Goal: Task Accomplishment & Management: Use online tool/utility

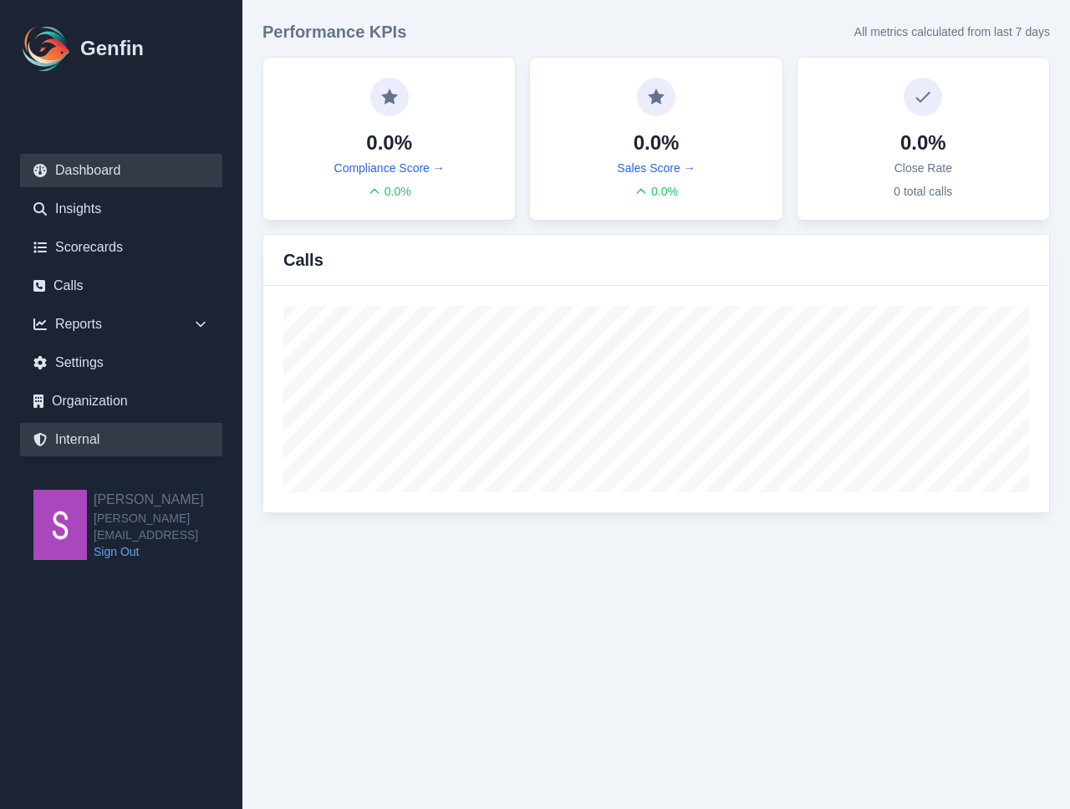
click at [100, 440] on link "Internal" at bounding box center [121, 439] width 202 height 33
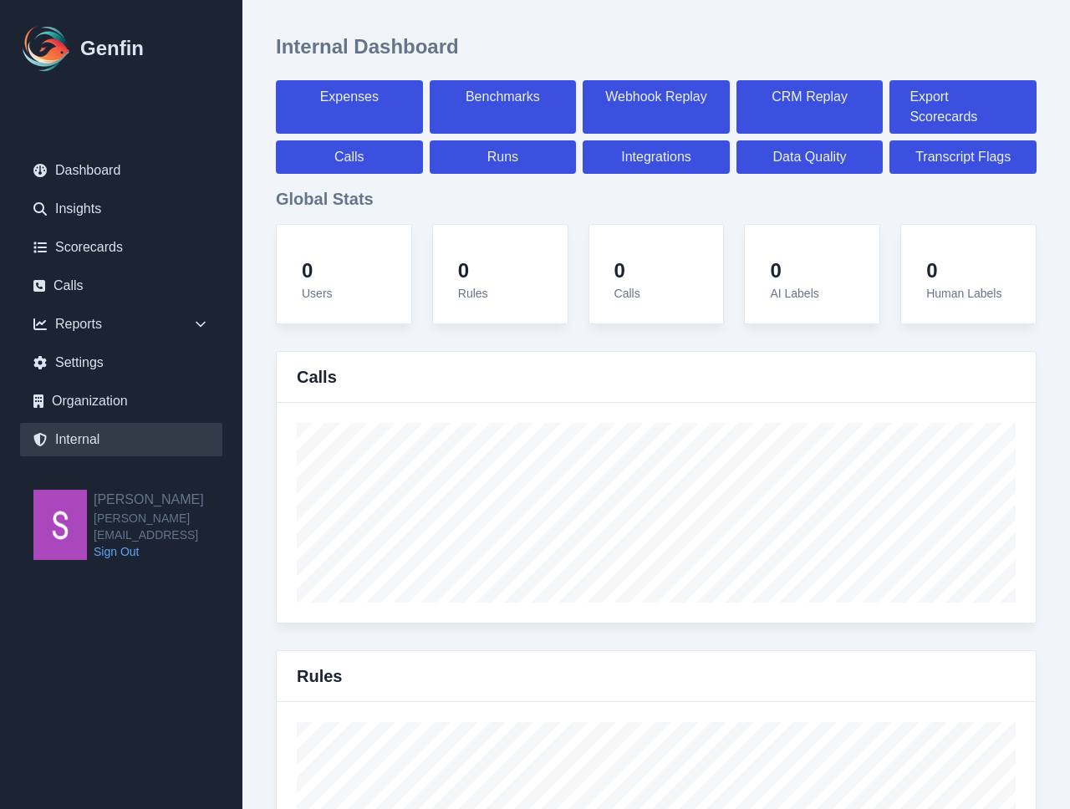
select select "paid"
select select "7"
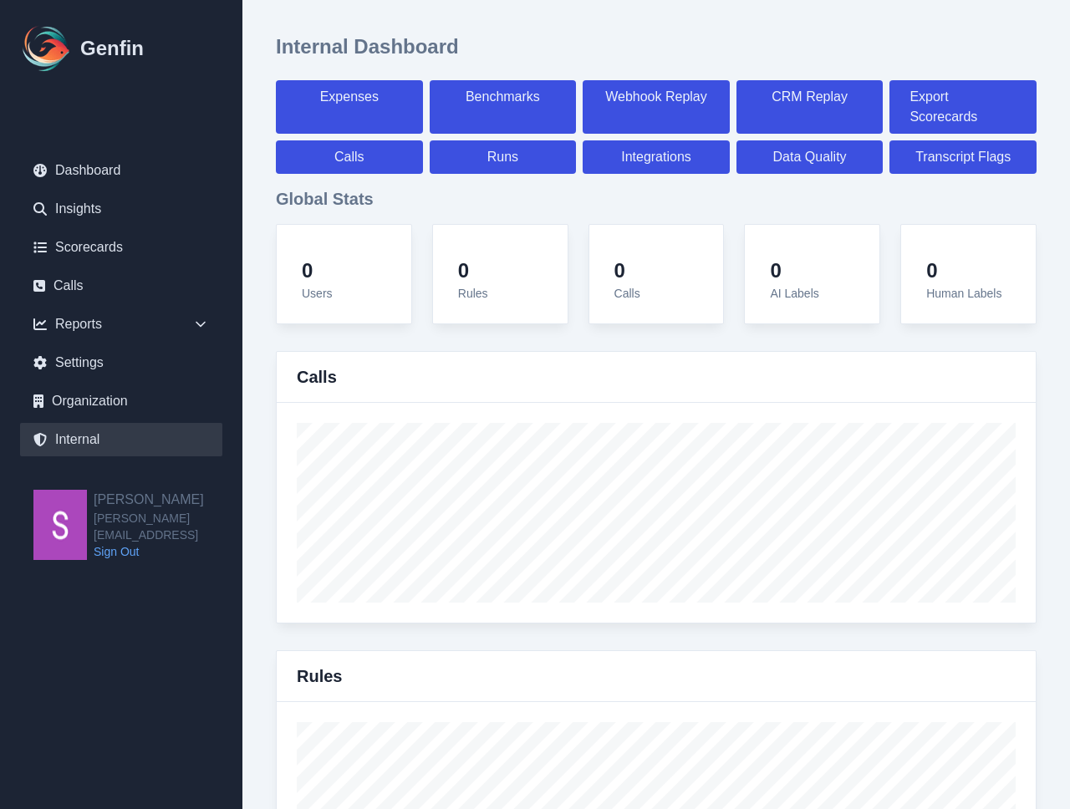
select select "paid"
select select "7"
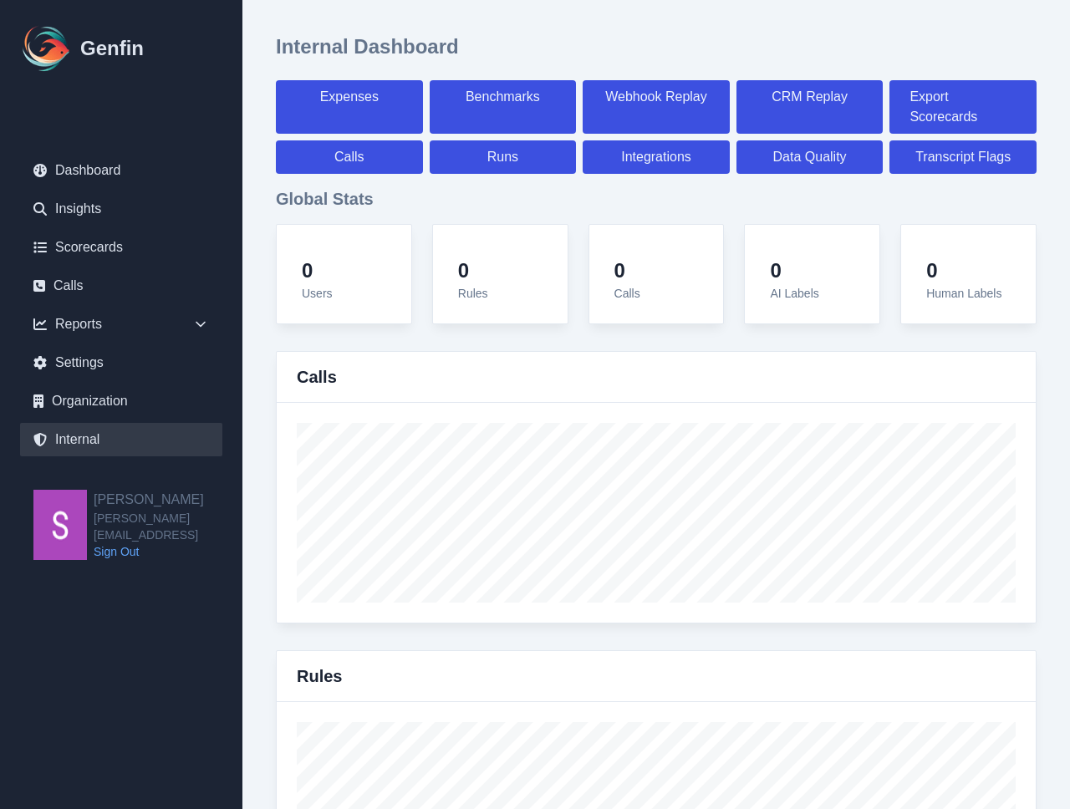
select select "7"
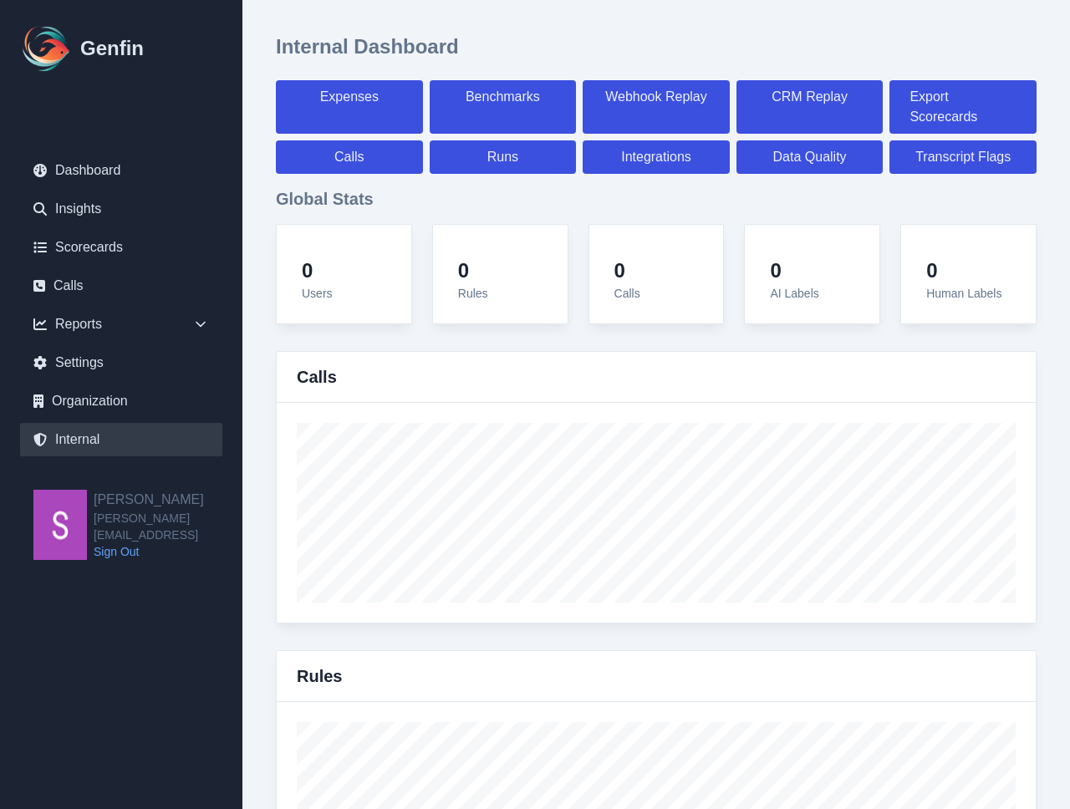
select select "7"
select select "paid"
select select "7"
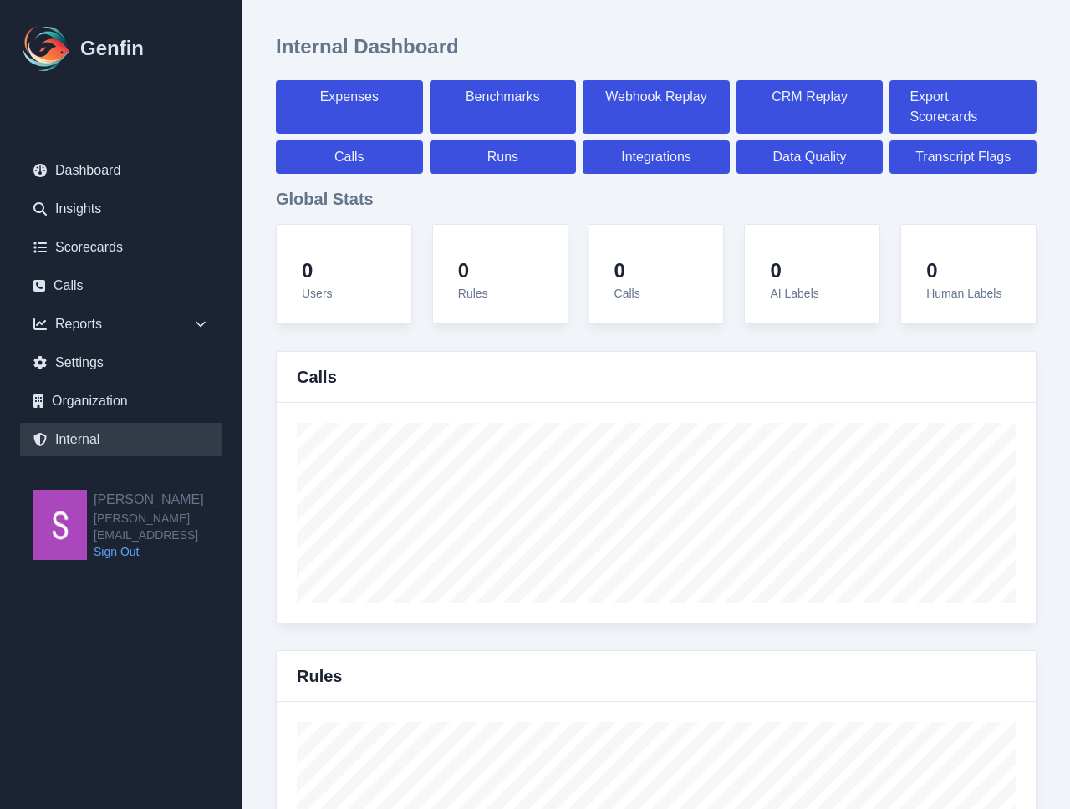
select select "7"
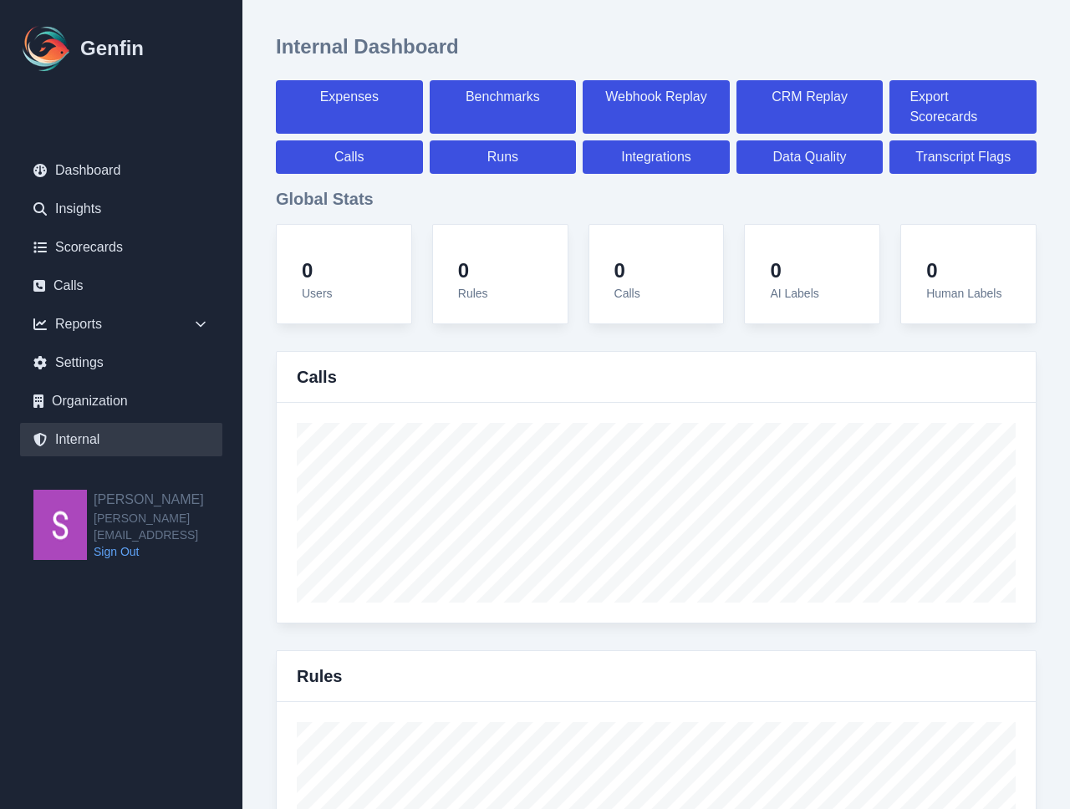
select select "7"
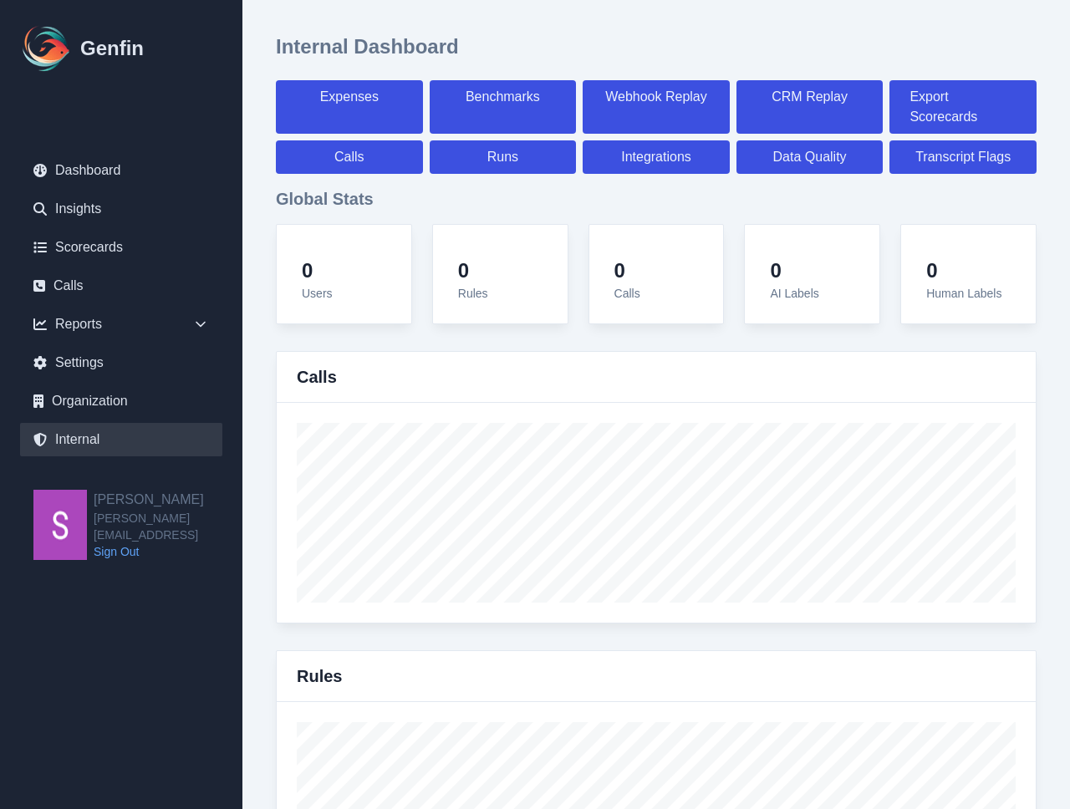
select select "paid"
select select "7"
select select "paid"
select select "7"
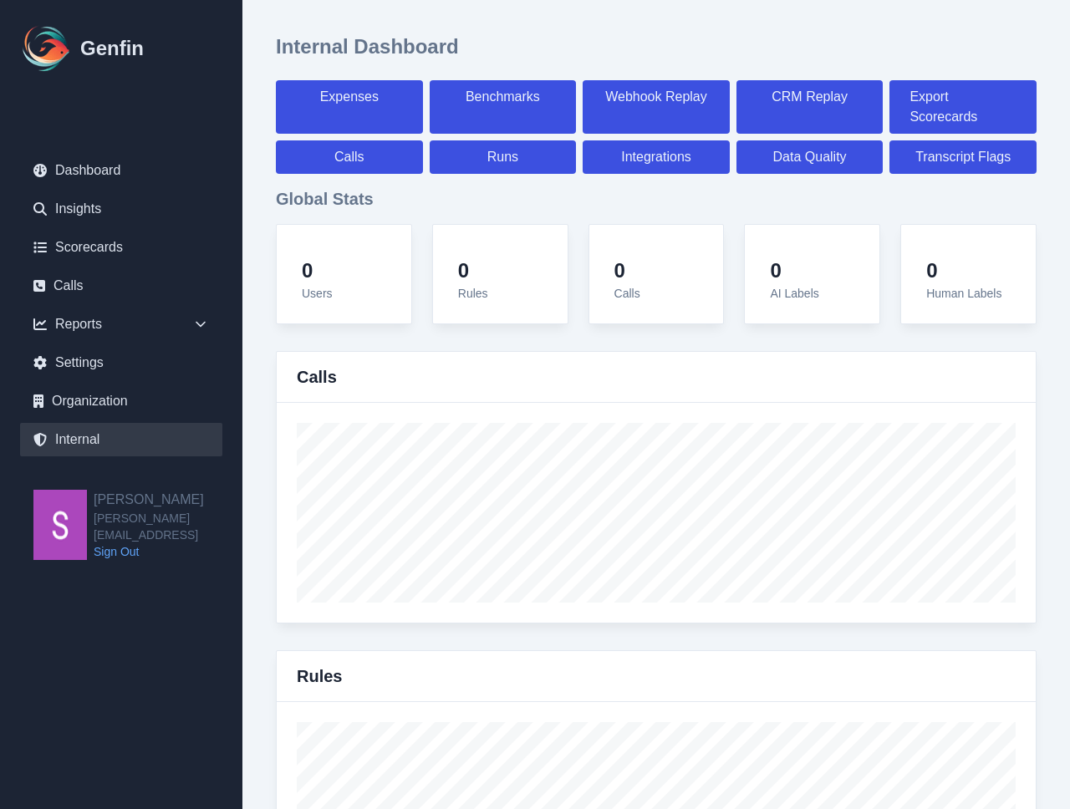
select select "paid"
select select "7"
select select "paid"
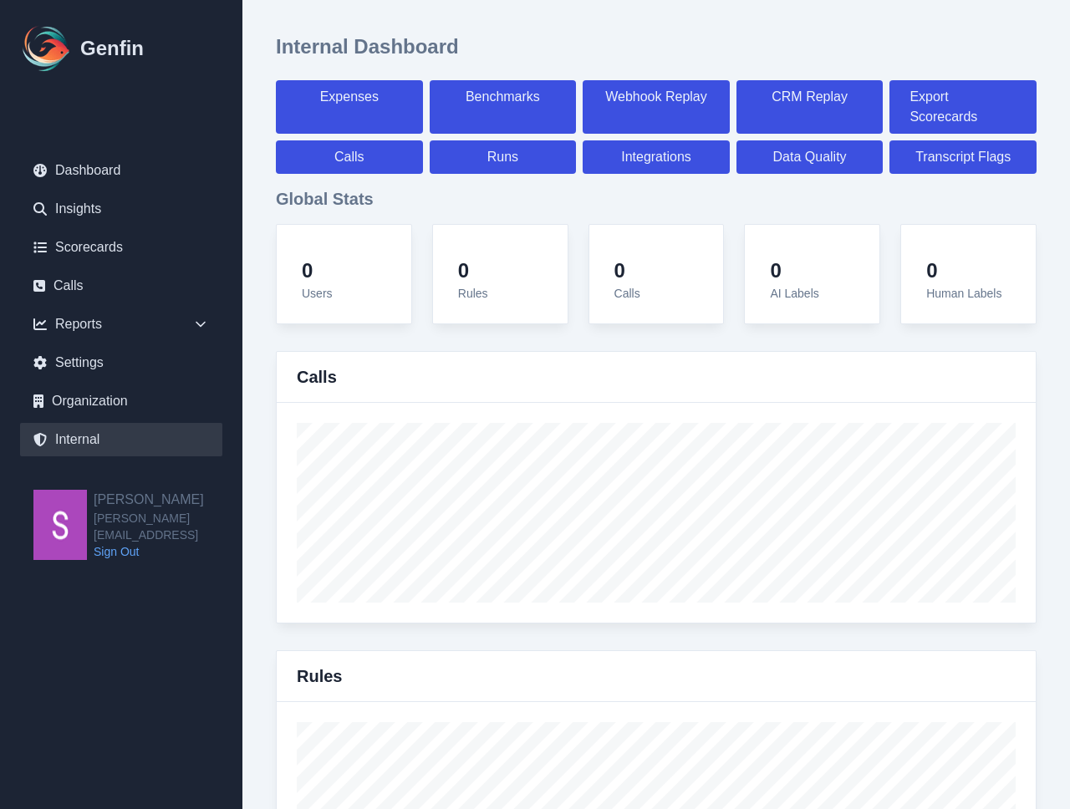
select select "7"
select select "paid"
select select "7"
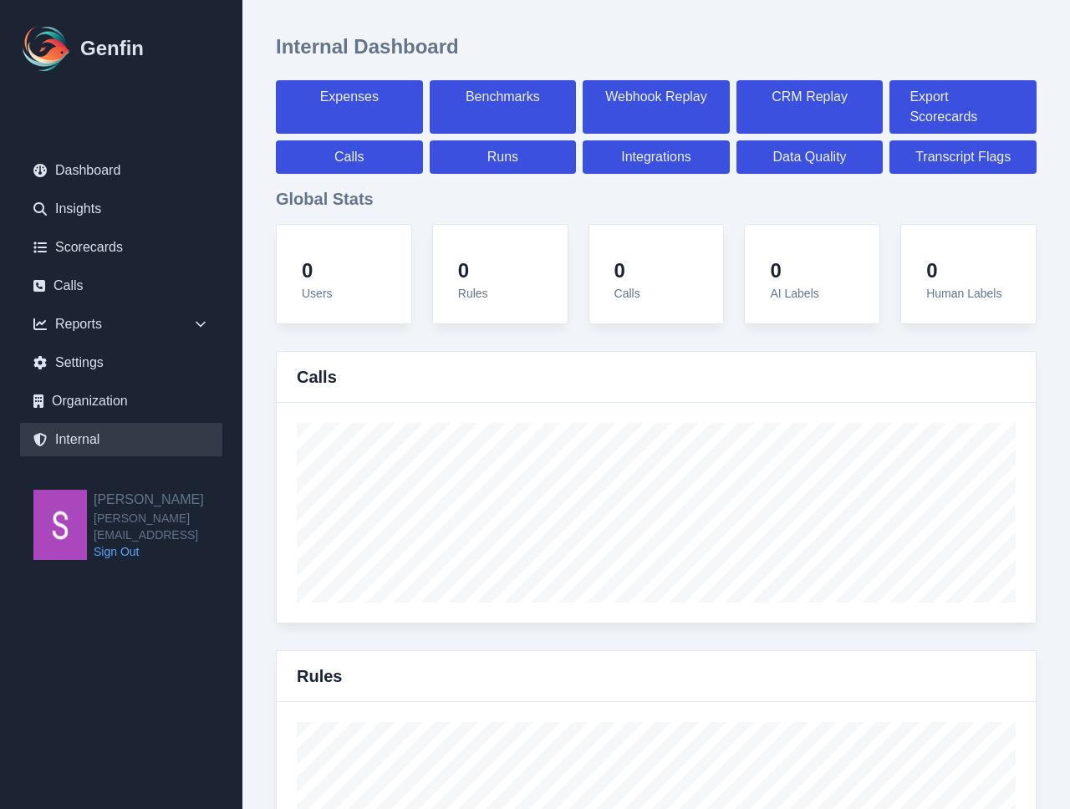
select select "7"
select select "paid"
select select "7"
select select "paid"
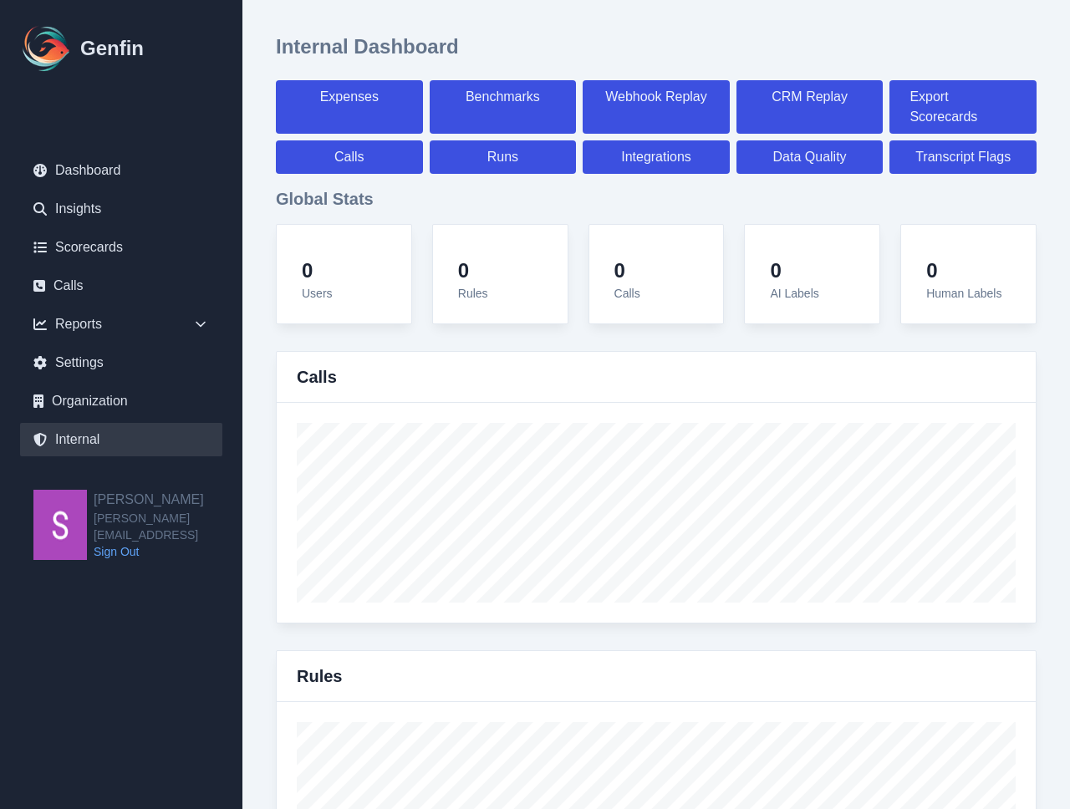
select select "7"
select select "paid"
select select "7"
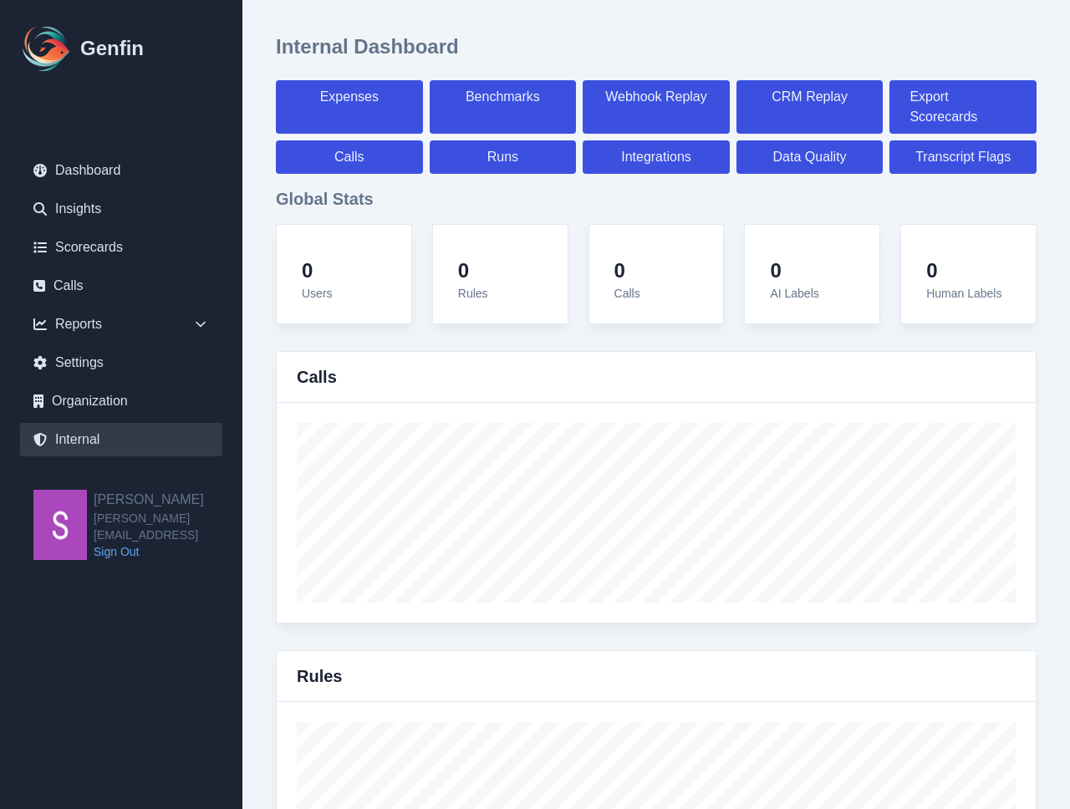
select select "7"
select select "paid"
select select "7"
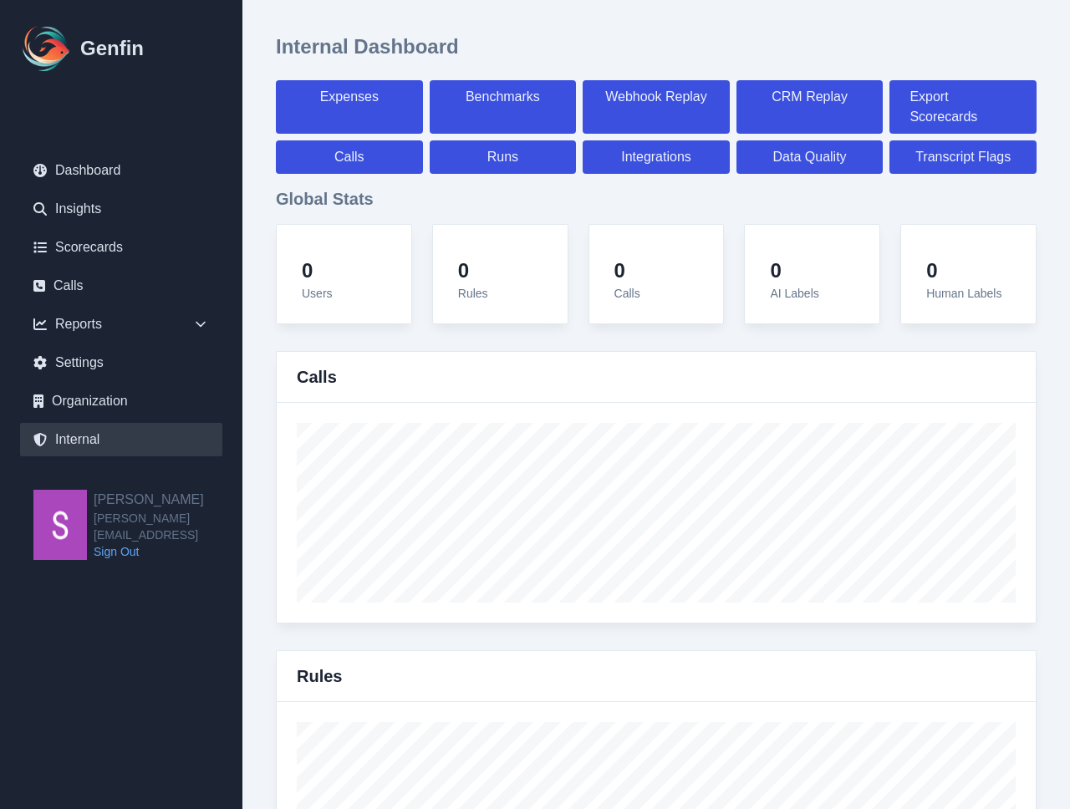
select select "7"
select select "paid"
select select "7"
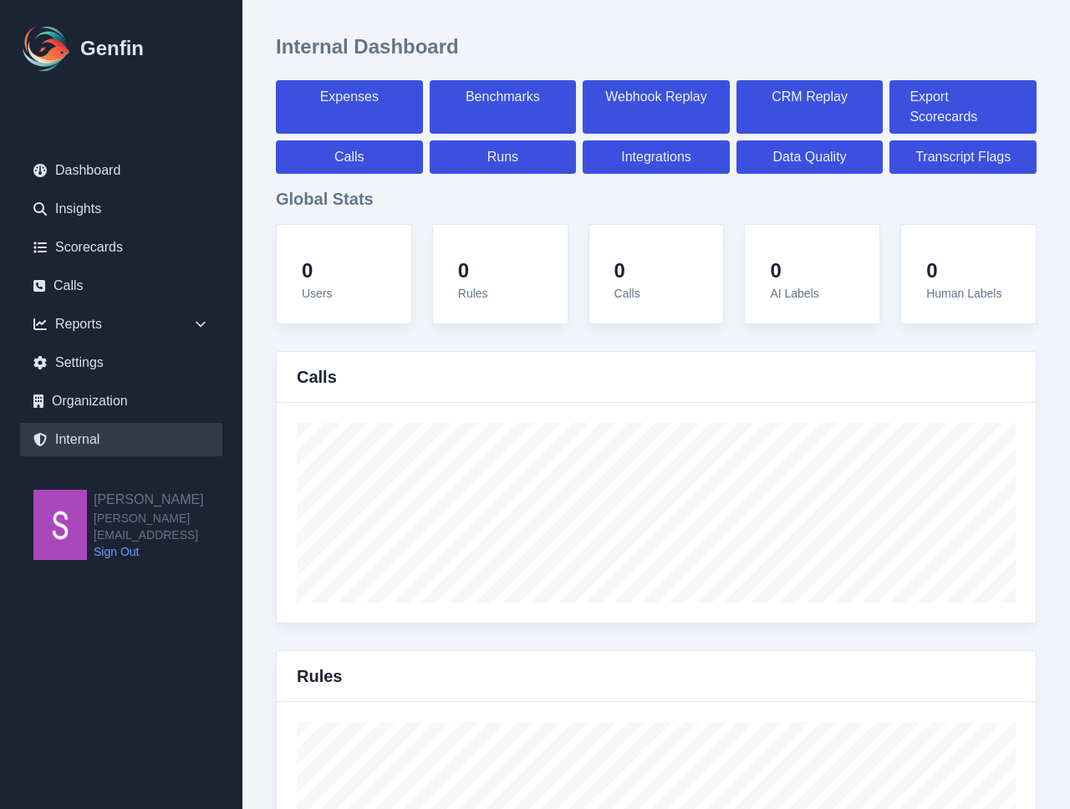
select select "7"
select select "paid"
select select "7"
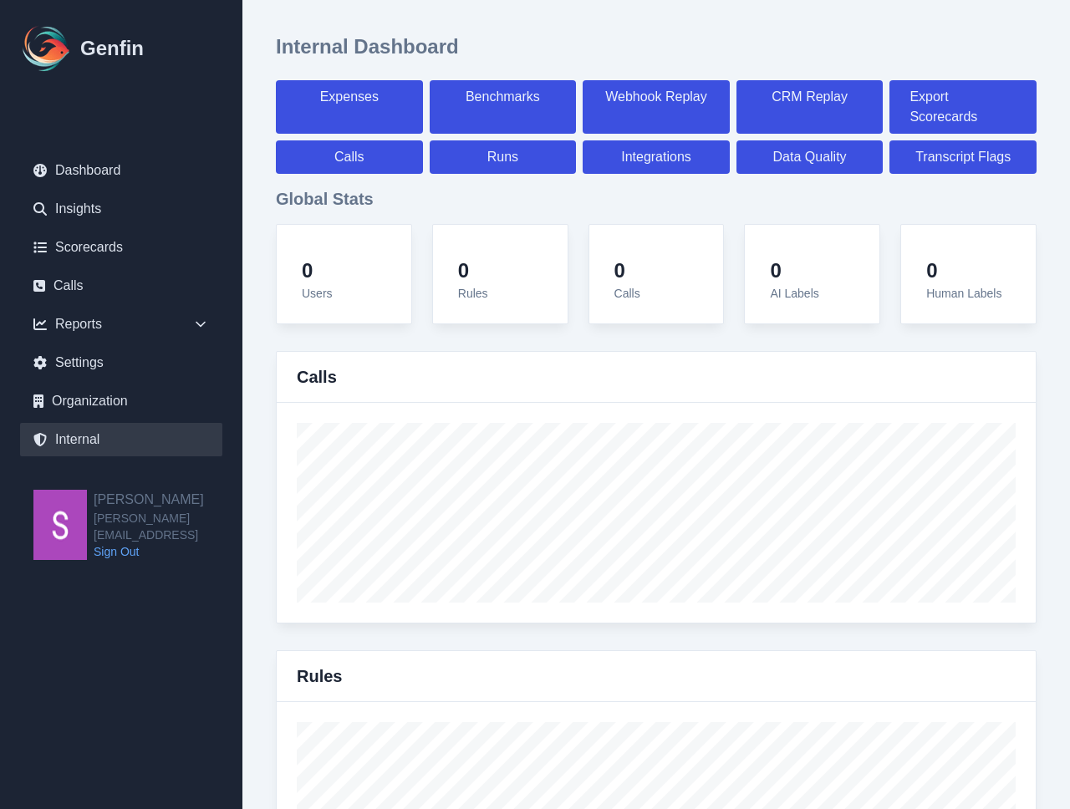
select select "7"
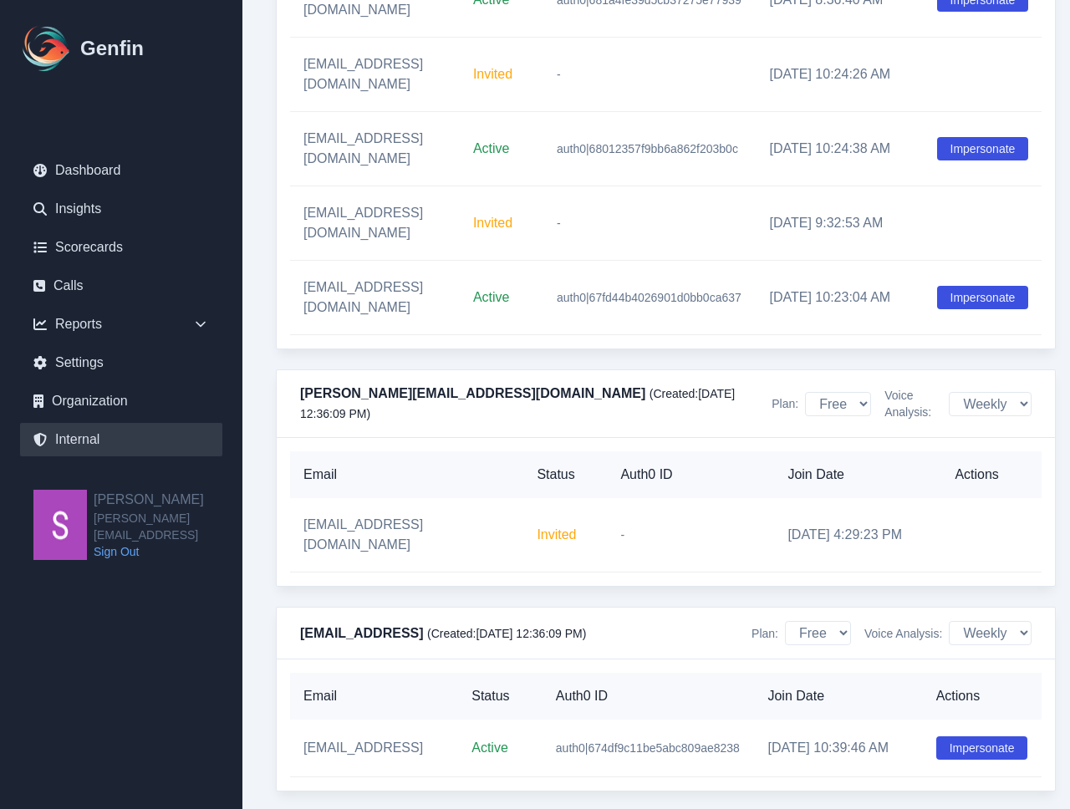
scroll to position [14815, 19]
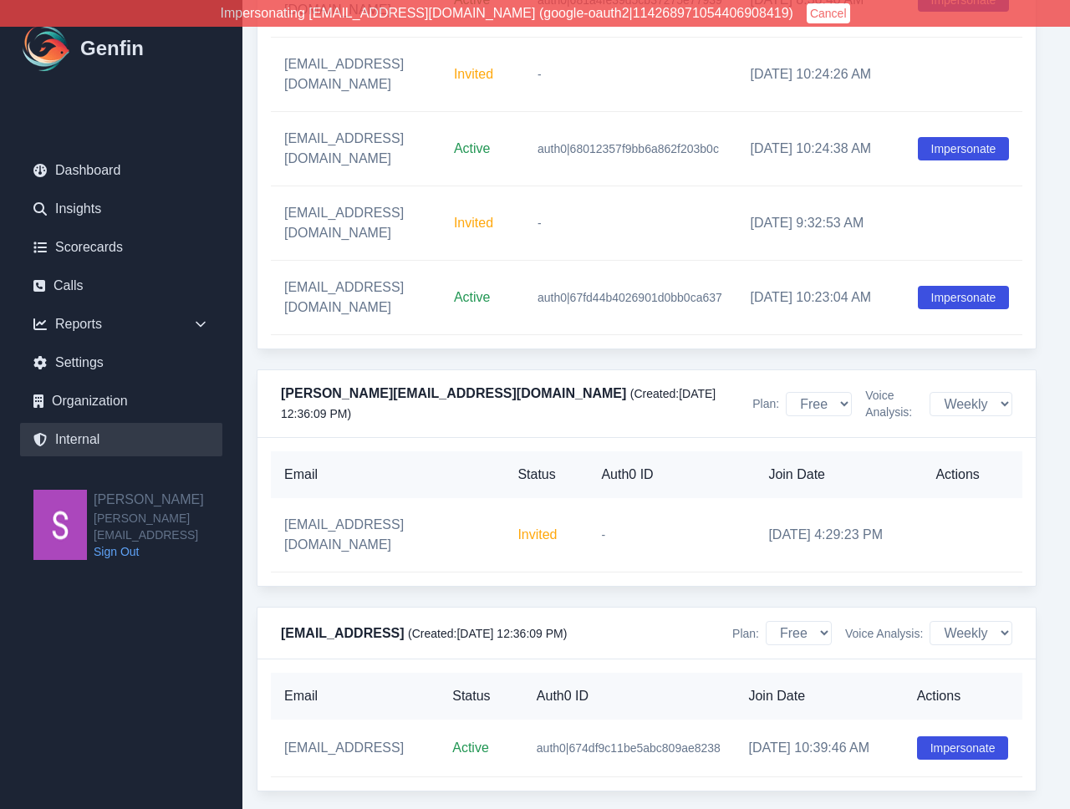
scroll to position [14812, 19]
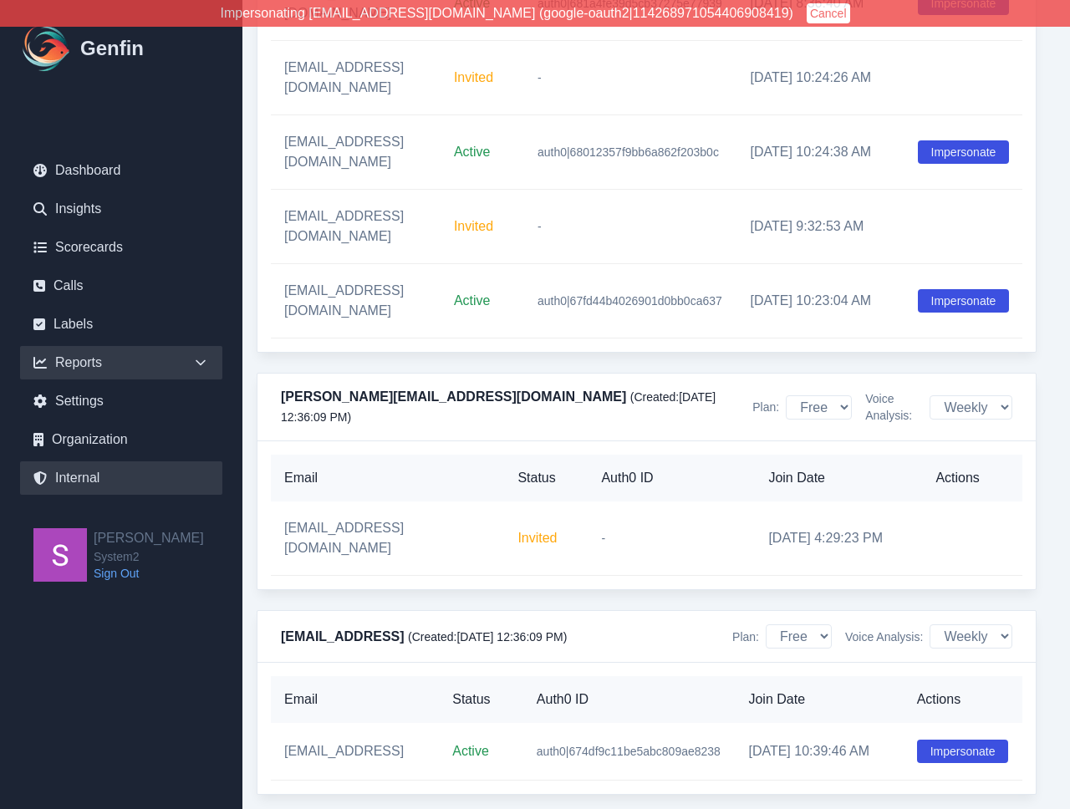
click at [209, 365] on div "Reports" at bounding box center [121, 362] width 202 height 33
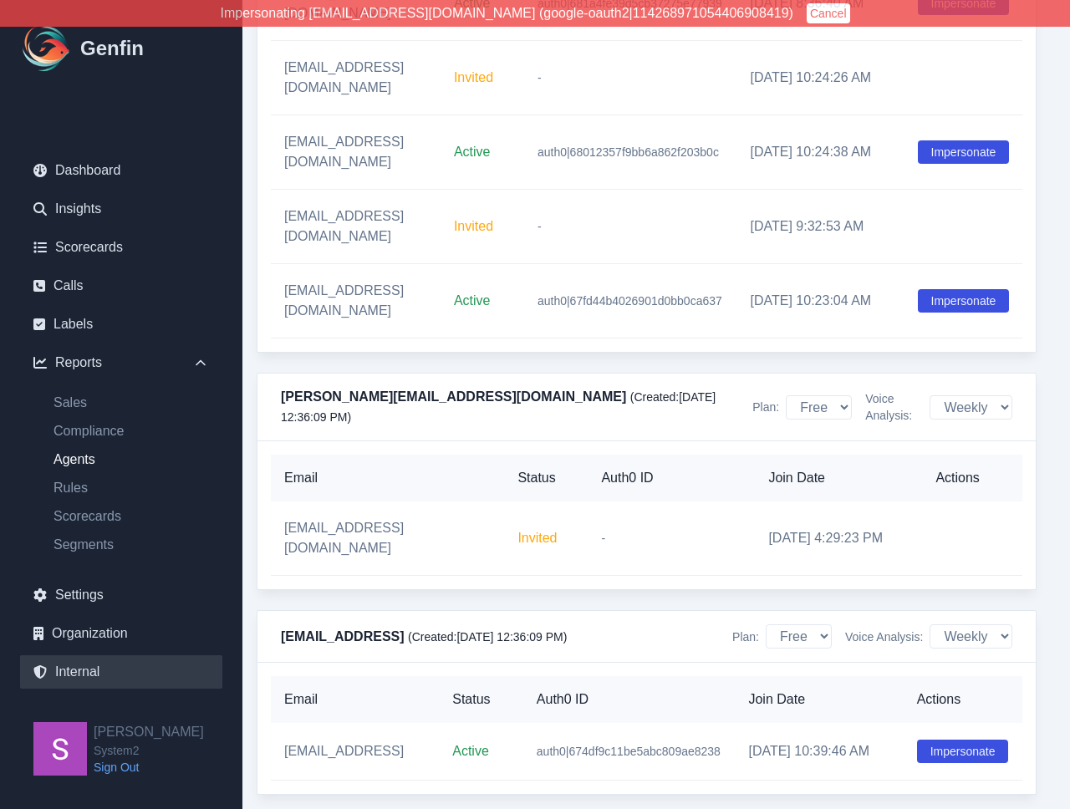
click at [86, 459] on link "Agents" at bounding box center [131, 460] width 182 height 20
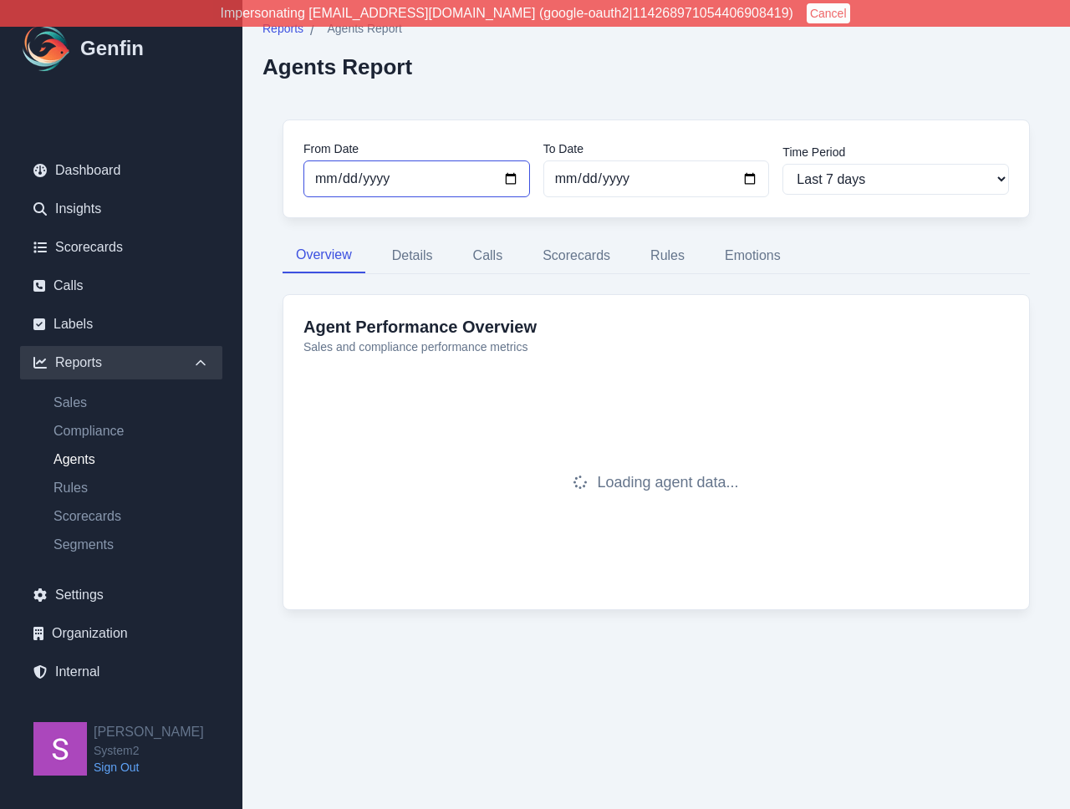
click at [512, 179] on input "[DATE]" at bounding box center [417, 179] width 227 height 37
type input "[DATE]"
select select "custom"
type input "[DATE]"
click at [755, 176] on input "[DATE]" at bounding box center [657, 179] width 227 height 37
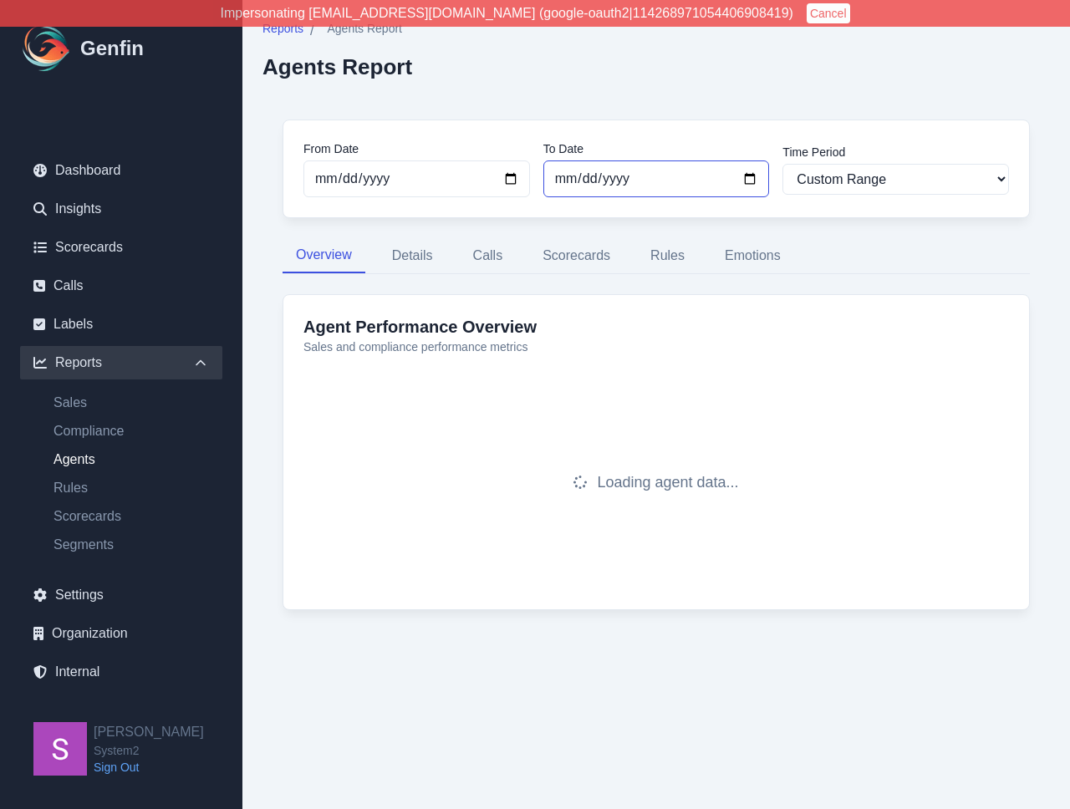
type input "[DATE]"
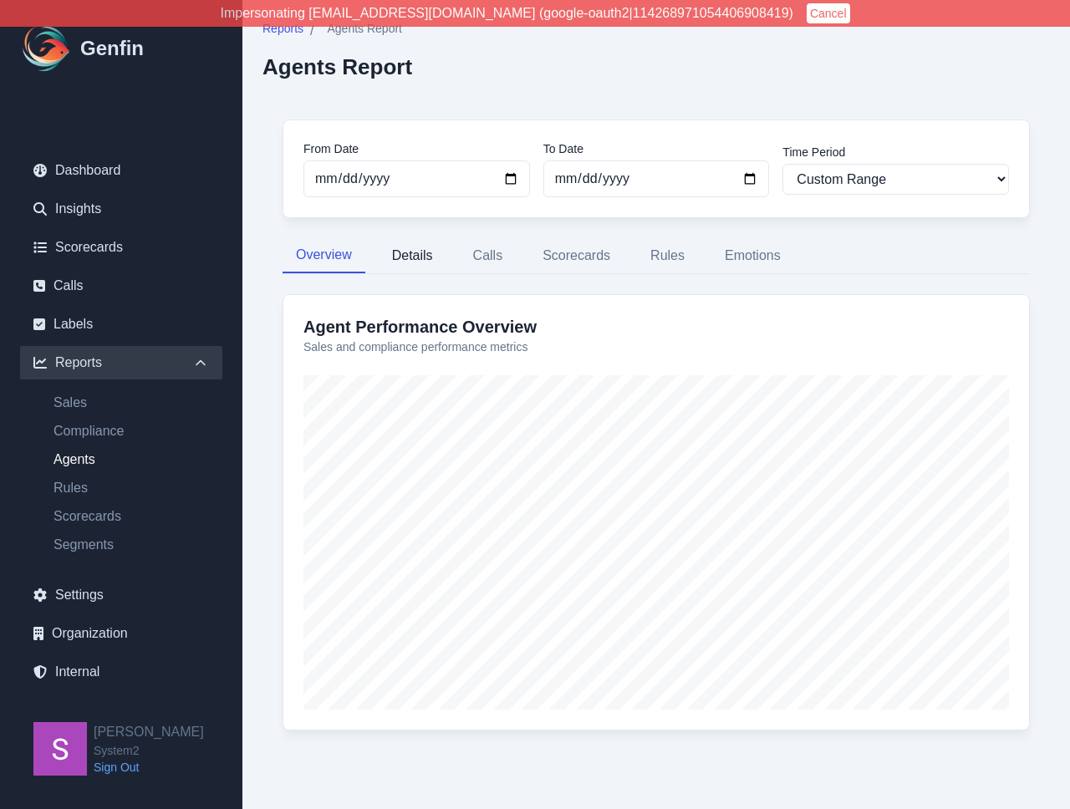
click at [421, 261] on button "Details" at bounding box center [413, 255] width 68 height 35
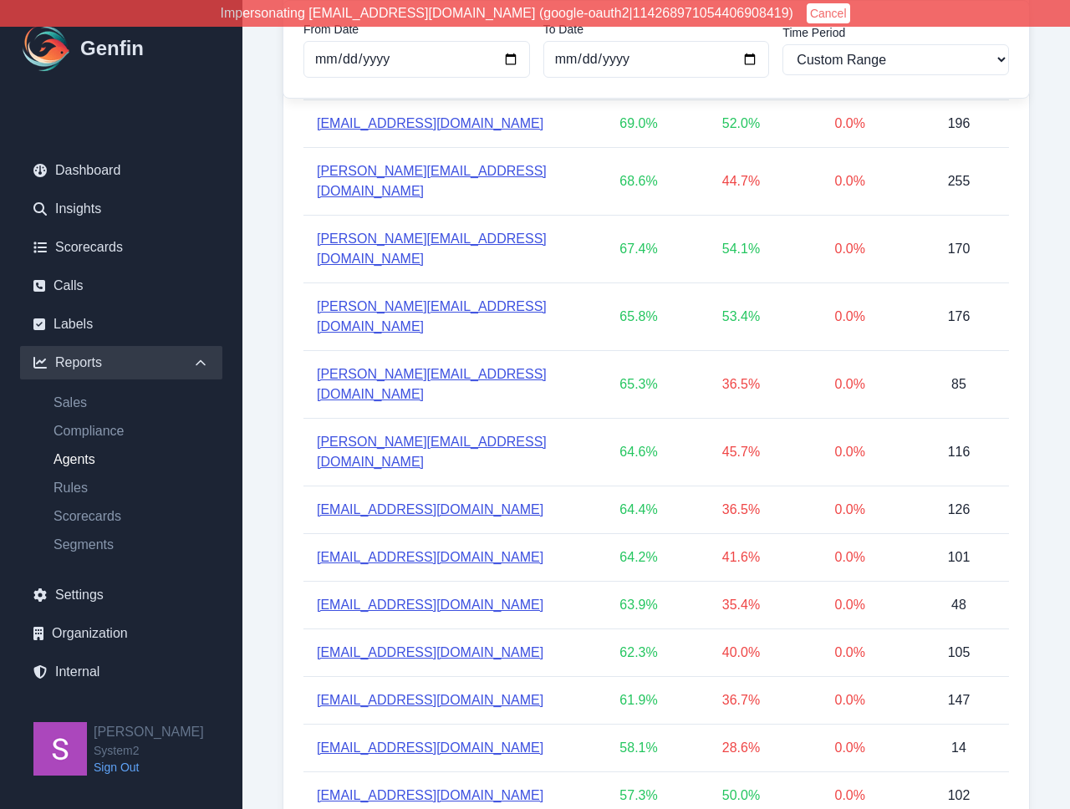
scroll to position [644, 0]
